Goal: Task Accomplishment & Management: Complete application form

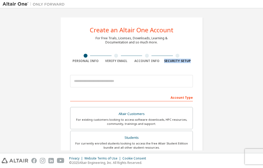
drag, startPoint x: 257, startPoint y: 35, endPoint x: 258, endPoint y: 64, distance: 29.2
click at [258, 64] on div "Create an Altair One Account For Free Trials, Licenses, Downloads, Learning & D…" at bounding box center [131, 81] width 257 height 140
copy div "Security Setup"
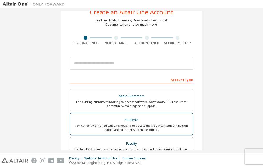
scroll to position [26, 0]
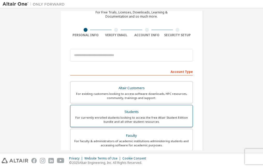
click at [131, 113] on div "Students" at bounding box center [131, 111] width 116 height 7
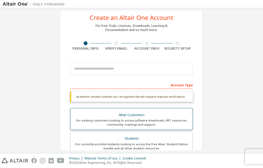
scroll to position [0, 0]
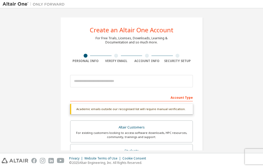
click at [257, 67] on div "Create an Altair One Account For Free Trials, Licenses, Downloads, Learning & D…" at bounding box center [131, 154] width 257 height 287
